Goal: Book appointment/travel/reservation

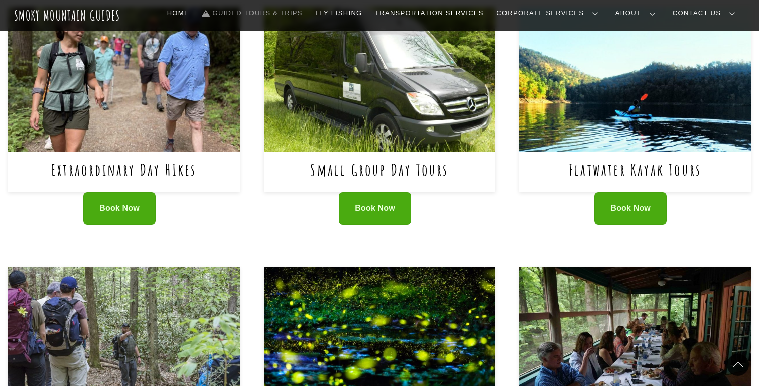
scroll to position [439, 0]
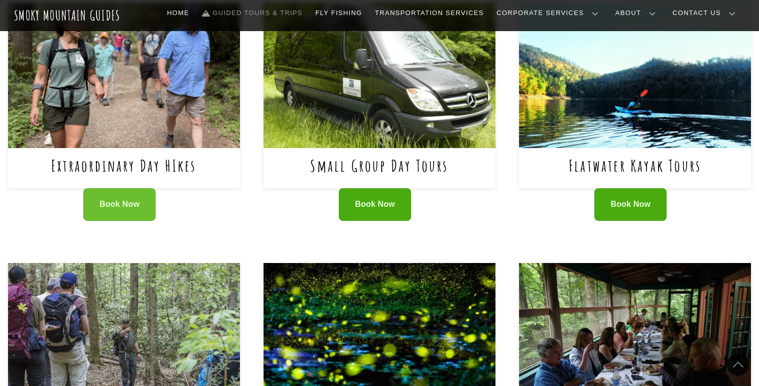
click at [125, 207] on span "Book Now" at bounding box center [119, 204] width 40 height 11
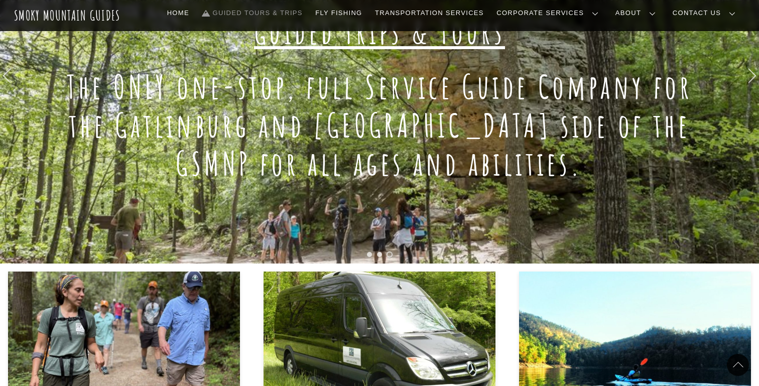
scroll to position [0, 0]
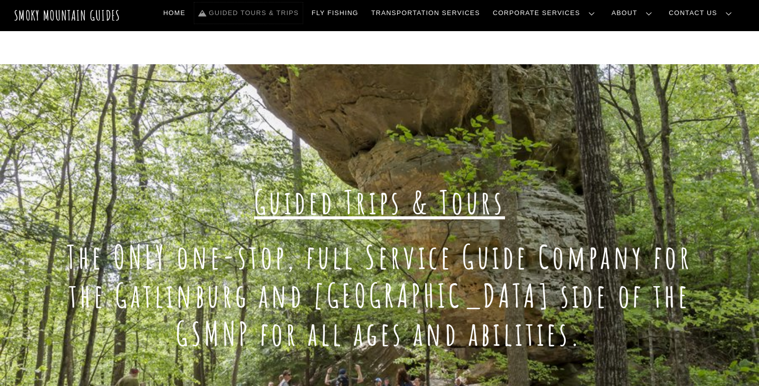
click at [303, 13] on link "Guided Tours & Trips" at bounding box center [248, 13] width 108 height 21
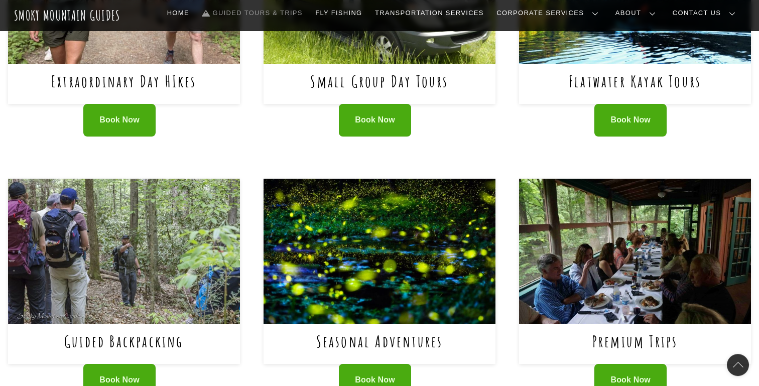
scroll to position [446, 0]
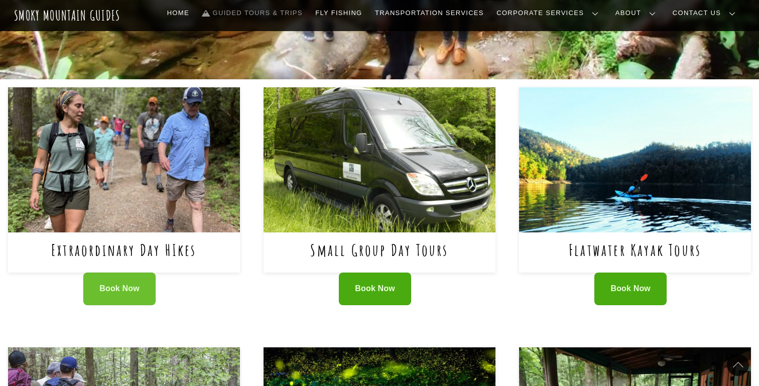
click at [122, 295] on link "Book Now" at bounding box center [119, 289] width 72 height 33
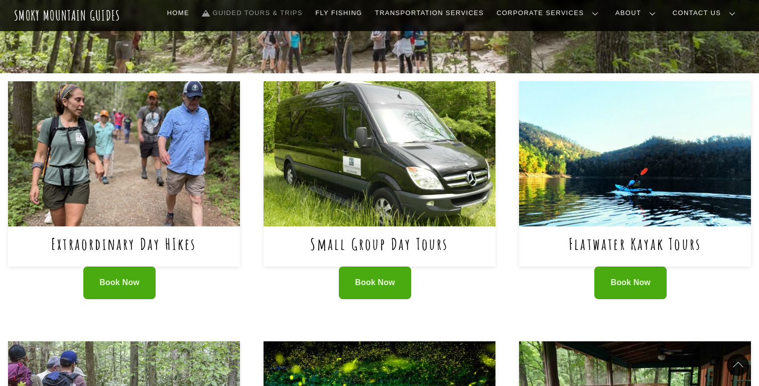
scroll to position [365, 0]
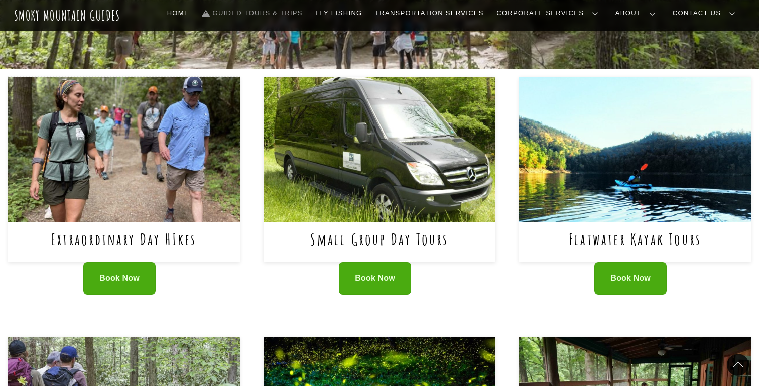
click at [143, 199] on img at bounding box center [124, 149] width 232 height 145
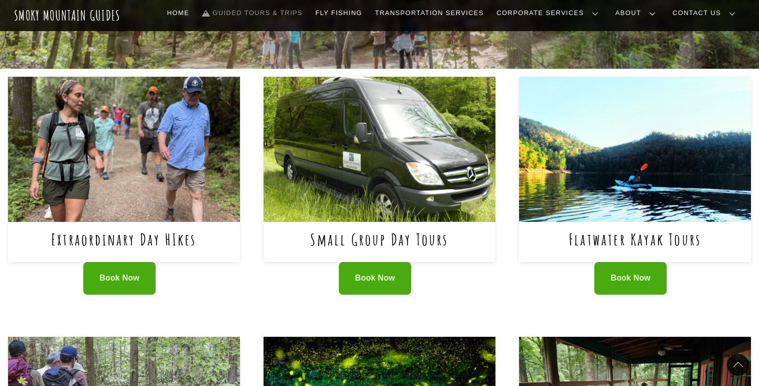
click at [160, 194] on img at bounding box center [124, 149] width 232 height 145
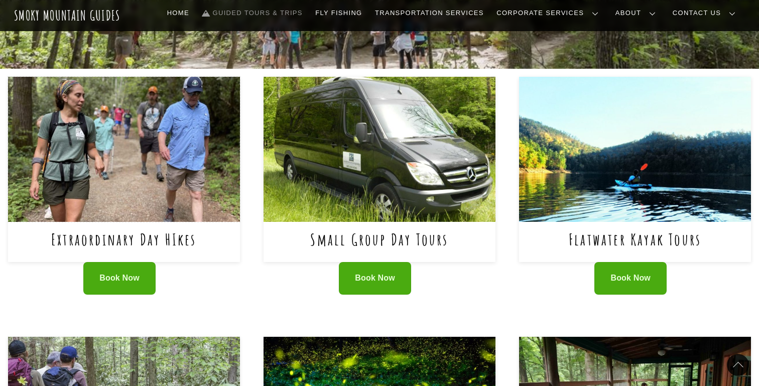
click at [172, 191] on img at bounding box center [124, 149] width 232 height 145
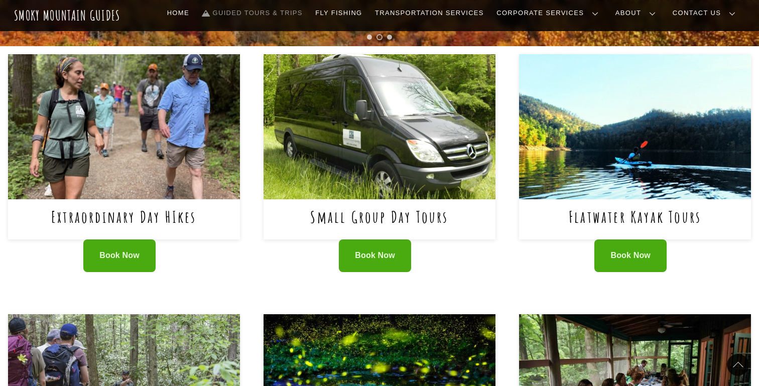
scroll to position [397, 0]
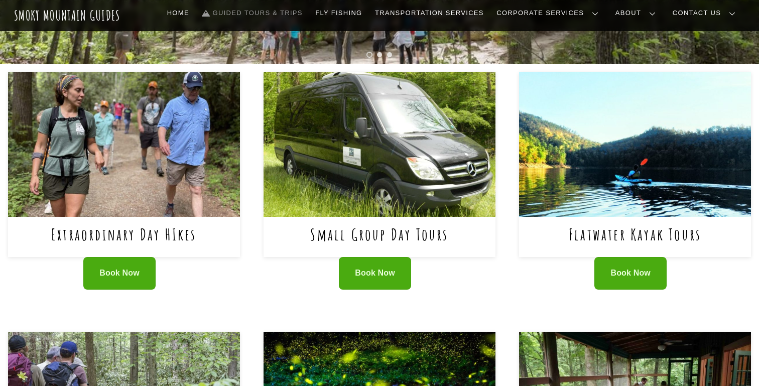
scroll to position [375, 0]
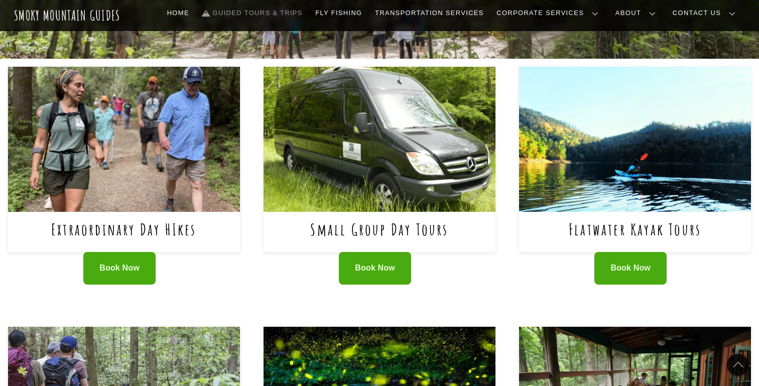
click at [154, 182] on img at bounding box center [124, 139] width 232 height 145
